Goal: Information Seeking & Learning: Find specific fact

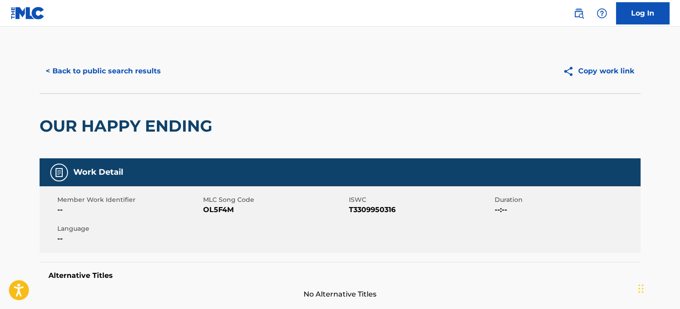
click at [141, 77] on button "< Back to public search results" at bounding box center [103, 71] width 127 height 22
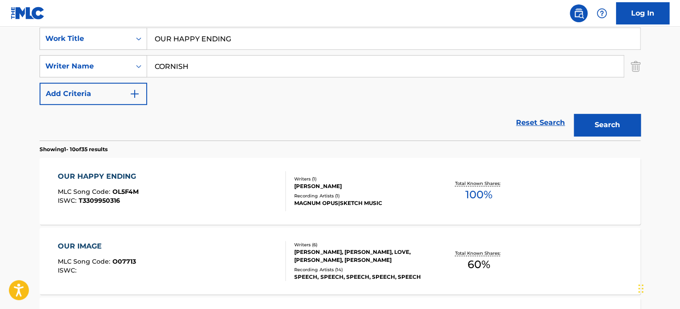
click at [197, 35] on input "OUR HAPPY ENDING" at bounding box center [393, 38] width 493 height 21
paste input "A NEW LIGHT"
type input "A NEW LIGHT"
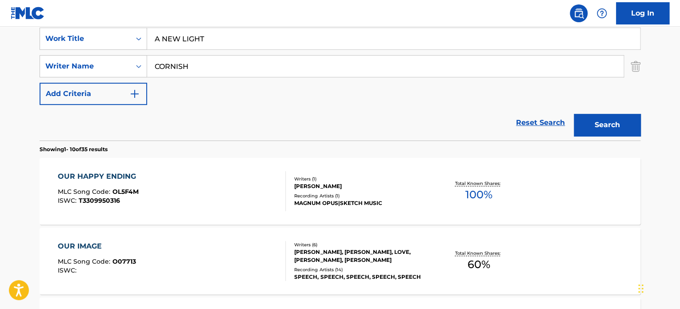
click at [139, 127] on div "Reset Search Search" at bounding box center [340, 123] width 601 height 36
click at [183, 70] on input "CORNISH" at bounding box center [385, 66] width 476 height 21
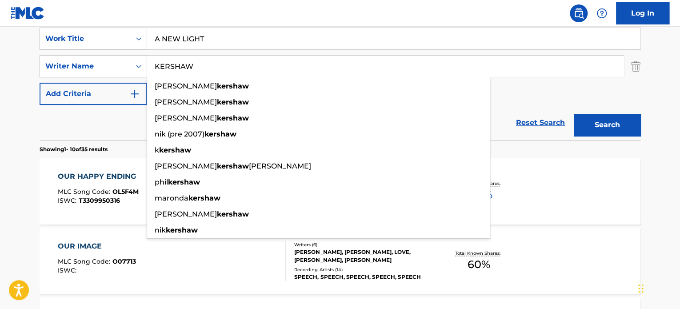
click at [184, 68] on input "KERSHAW" at bounding box center [385, 66] width 476 height 21
type input "KERSHAW"
click at [595, 127] on button "Search" at bounding box center [606, 125] width 67 height 22
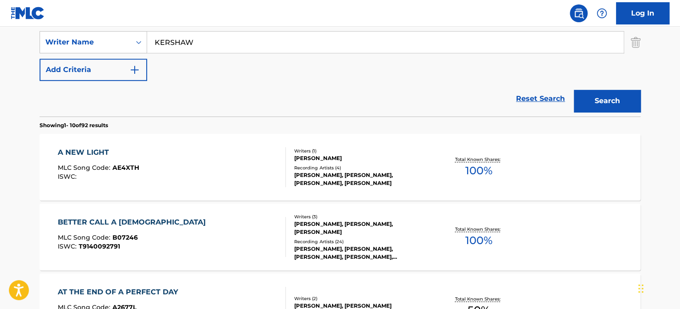
scroll to position [215, 0]
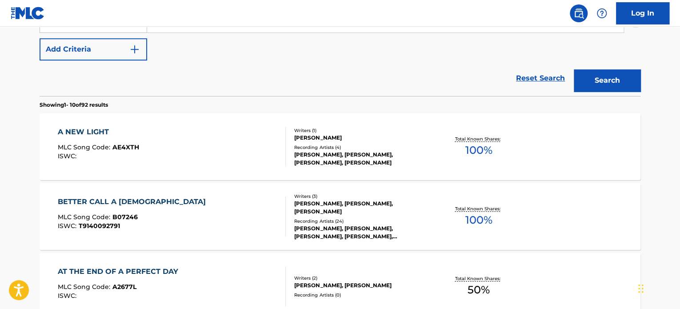
click at [206, 147] on div "A NEW LIGHT MLC Song Code : AE4XTH ISWC :" at bounding box center [172, 147] width 228 height 40
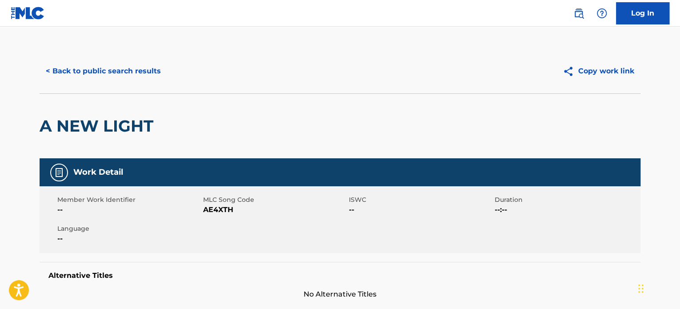
click at [122, 69] on button "< Back to public search results" at bounding box center [103, 71] width 127 height 22
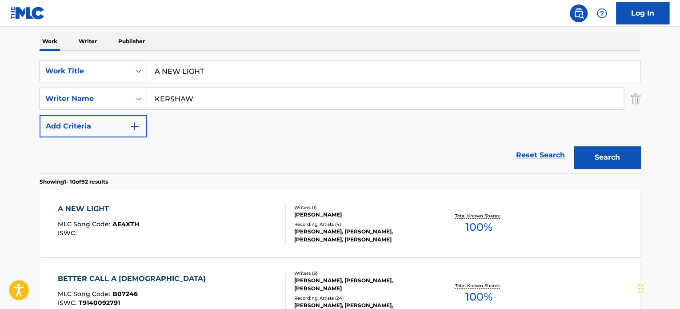
scroll to position [131, 0]
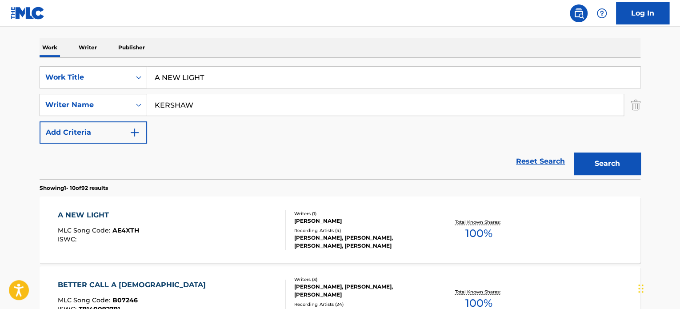
click at [200, 76] on input "A NEW LIGHT" at bounding box center [393, 77] width 493 height 21
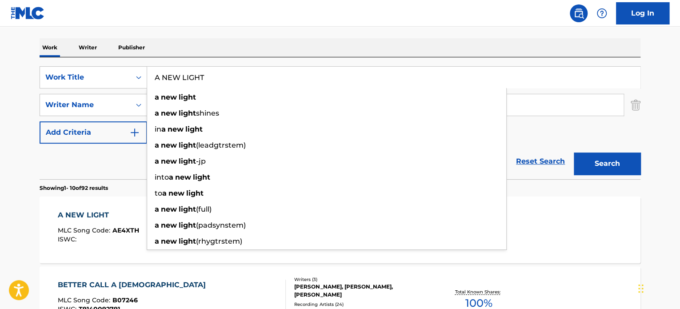
paste input "FAITHFUL"
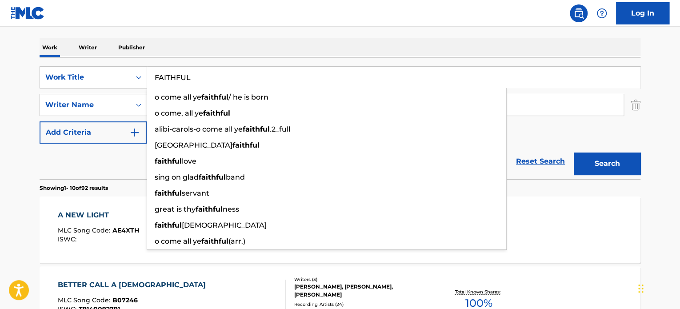
type input "FAITHFUL"
click at [130, 153] on div "Reset Search Search" at bounding box center [340, 161] width 601 height 36
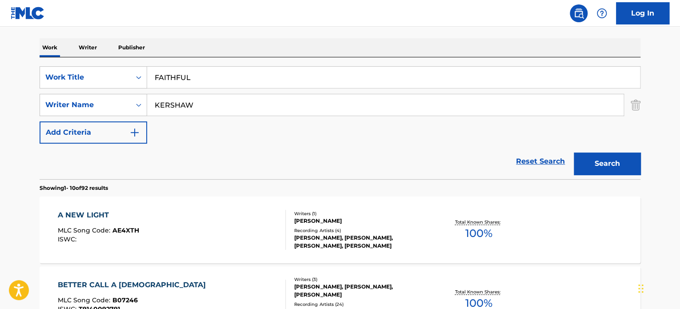
click at [175, 104] on input "KERSHAW" at bounding box center [385, 104] width 476 height 21
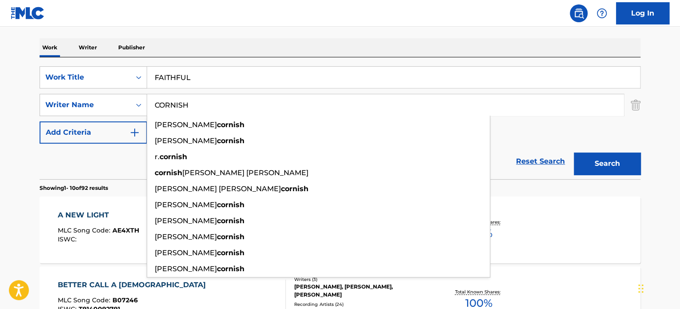
click at [204, 103] on input "CORNISH" at bounding box center [385, 104] width 476 height 21
type input "CORNISH"
click at [604, 156] on button "Search" at bounding box center [606, 163] width 67 height 22
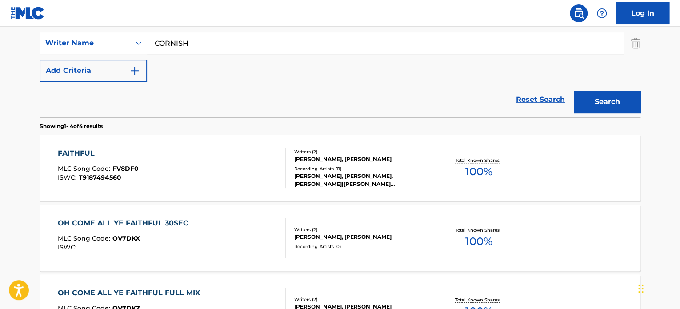
scroll to position [220, 0]
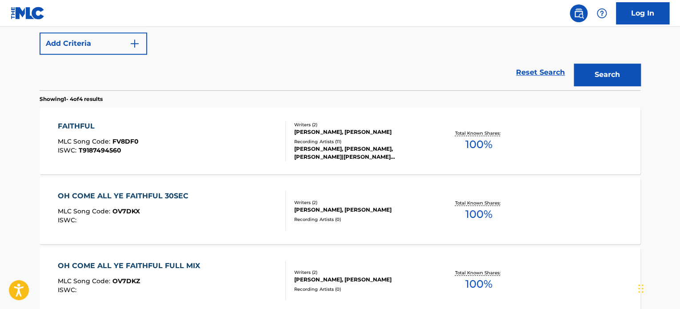
click at [229, 150] on div "FAITHFUL MLC Song Code : FV8DF0 ISWC : T9187494560" at bounding box center [172, 141] width 228 height 40
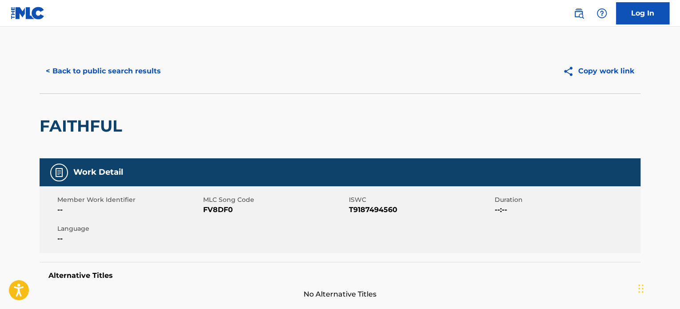
click at [94, 71] on button "< Back to public search results" at bounding box center [103, 71] width 127 height 22
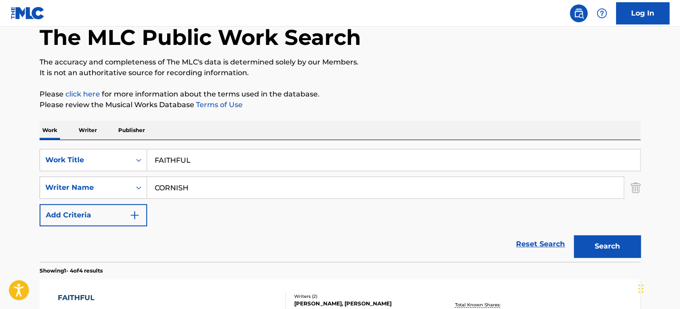
scroll to position [93, 0]
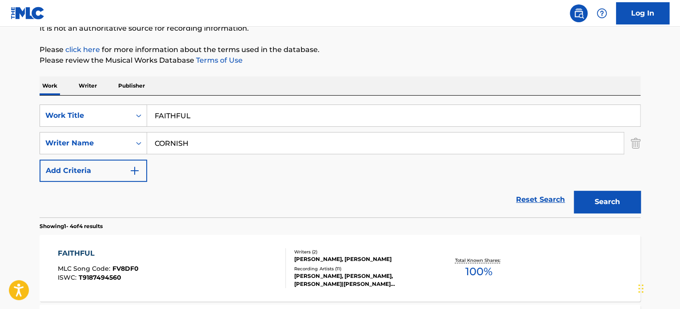
click at [191, 119] on input "FAITHFUL" at bounding box center [393, 115] width 493 height 21
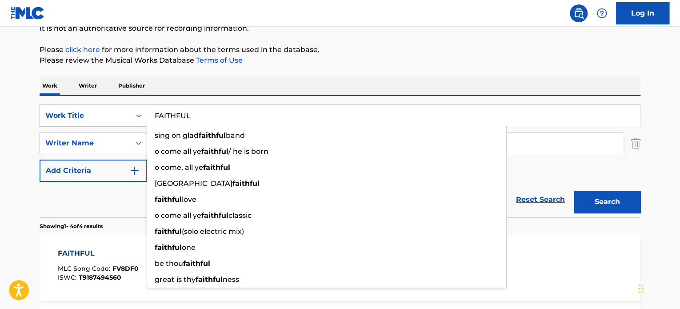
paste input "INDING THE LIGHT WITHIN"
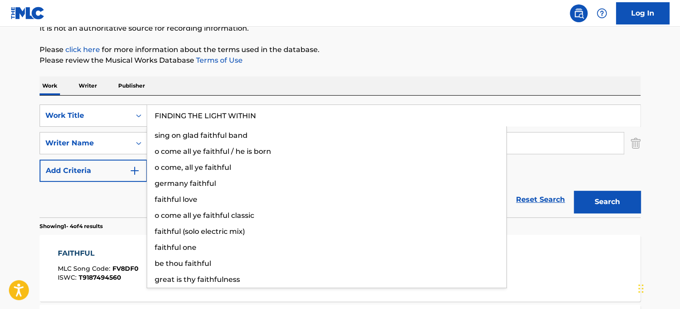
type input "FINDING THE LIGHT WITHIN"
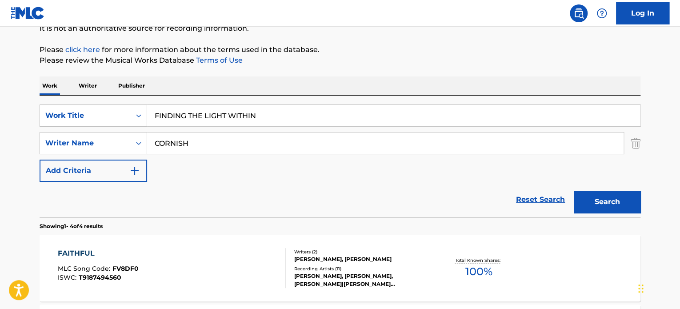
click at [113, 194] on div "Reset Search Search" at bounding box center [340, 200] width 601 height 36
click at [184, 147] on input "CORNISH" at bounding box center [385, 142] width 476 height 21
click at [610, 192] on button "Search" at bounding box center [606, 202] width 67 height 22
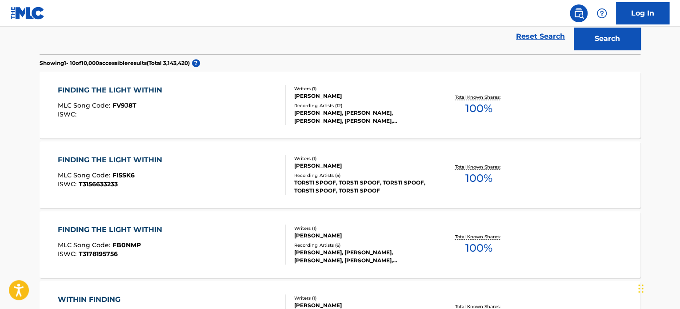
scroll to position [271, 0]
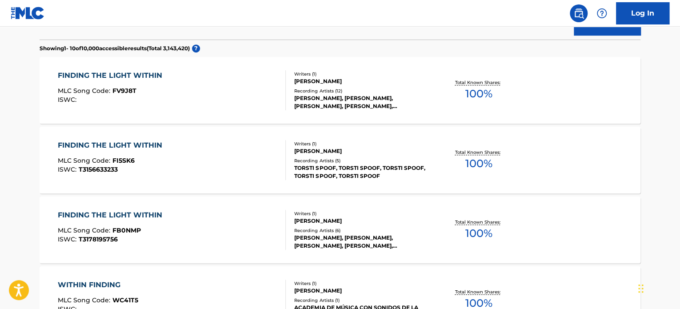
click at [222, 143] on div "FINDING THE LIGHT WITHIN MLC Song Code : FI5SK6 ISWC : T3156633233" at bounding box center [172, 160] width 228 height 40
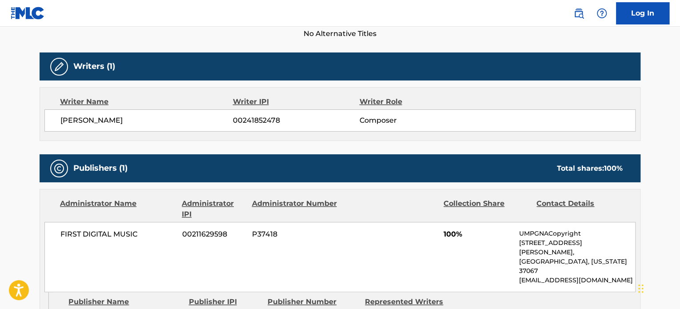
scroll to position [311, 0]
